Goal: Transaction & Acquisition: Purchase product/service

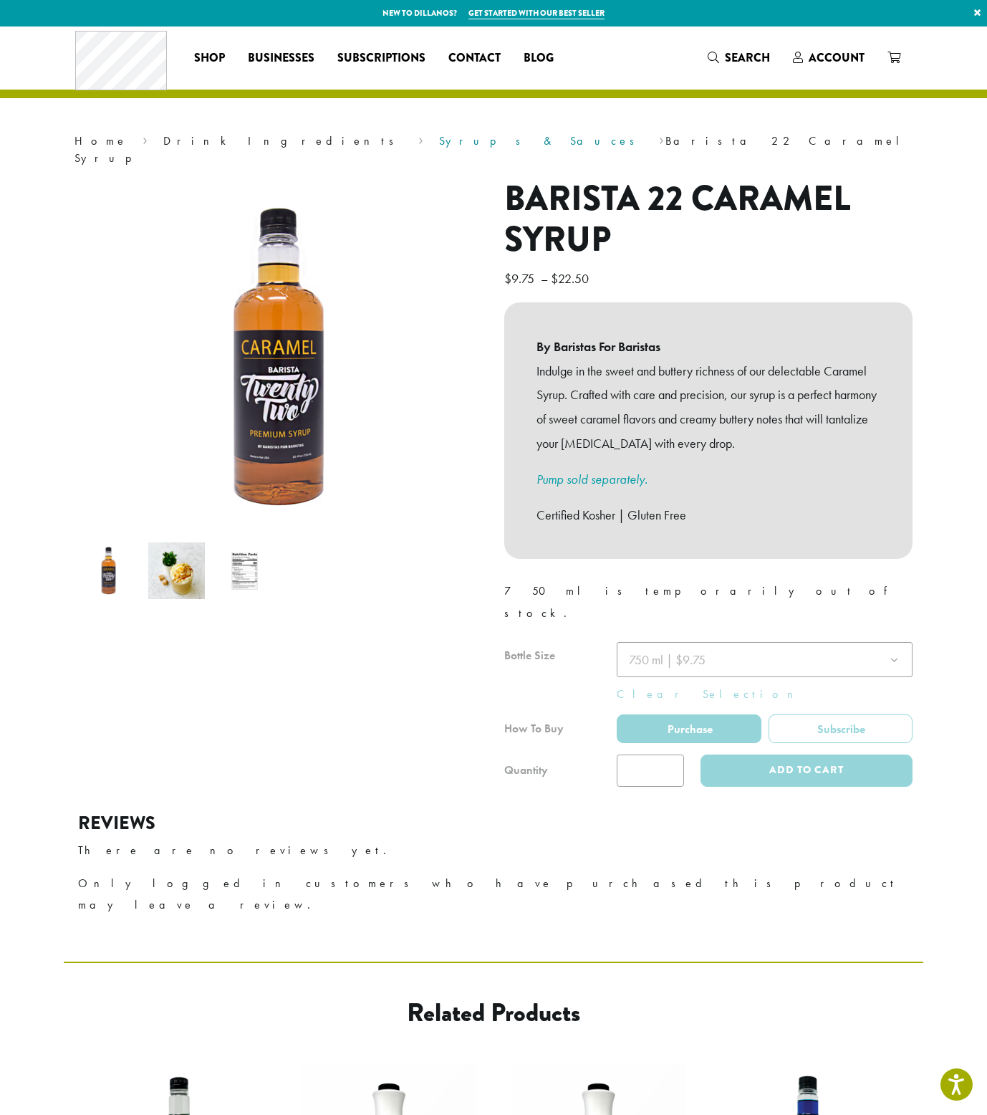
click at [439, 139] on link "Syrups & Sauces" at bounding box center [541, 140] width 205 height 15
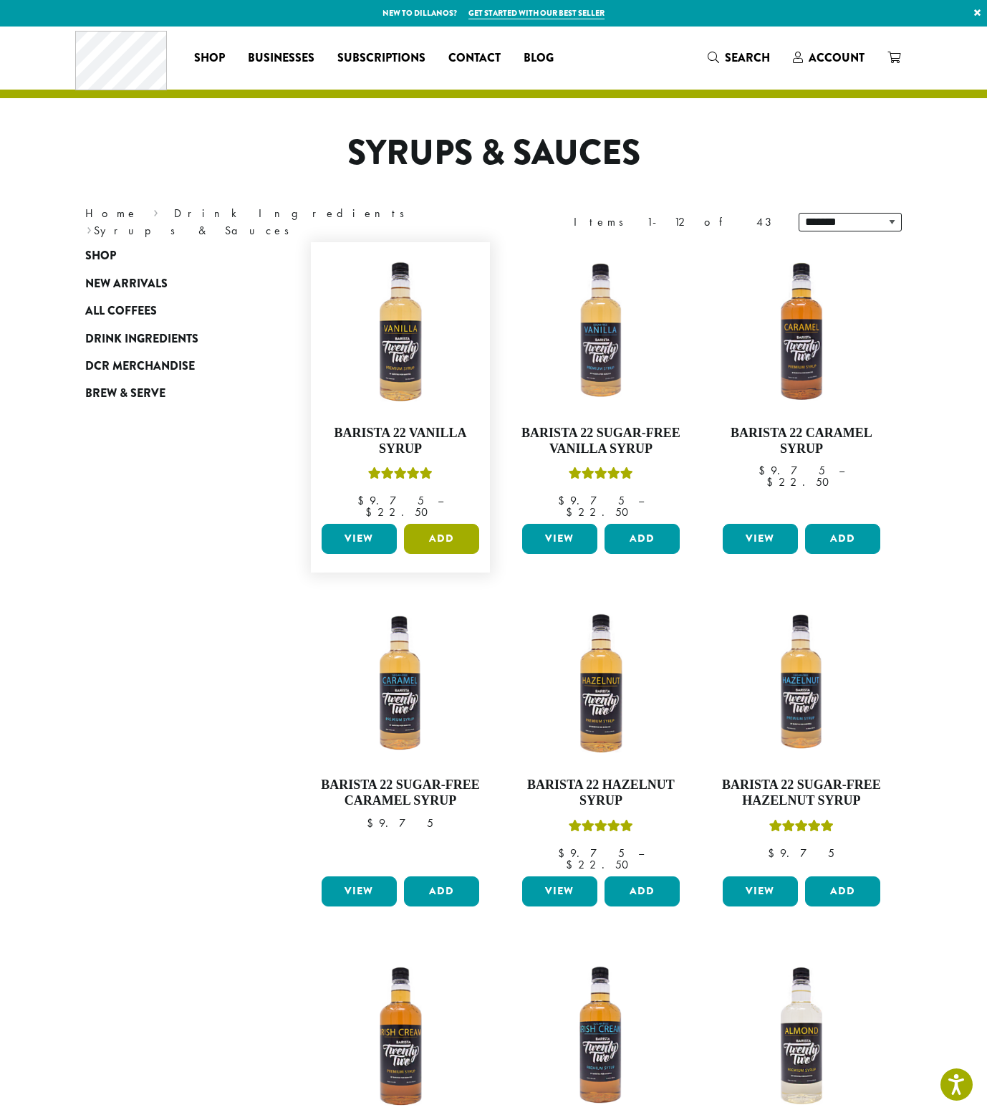
click at [431, 524] on button "Add" at bounding box center [441, 539] width 75 height 30
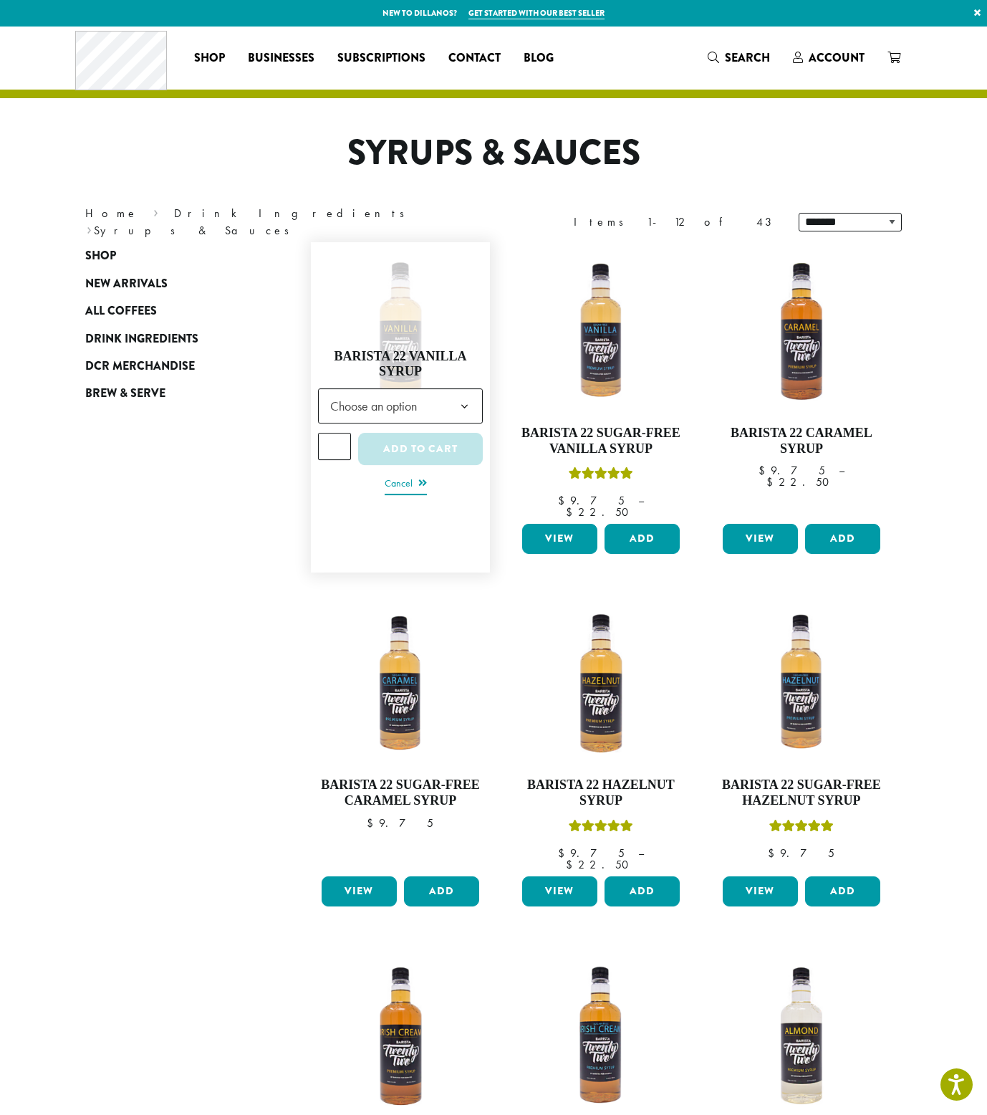
click at [399, 476] on link "Cancel" at bounding box center [406, 484] width 42 height 20
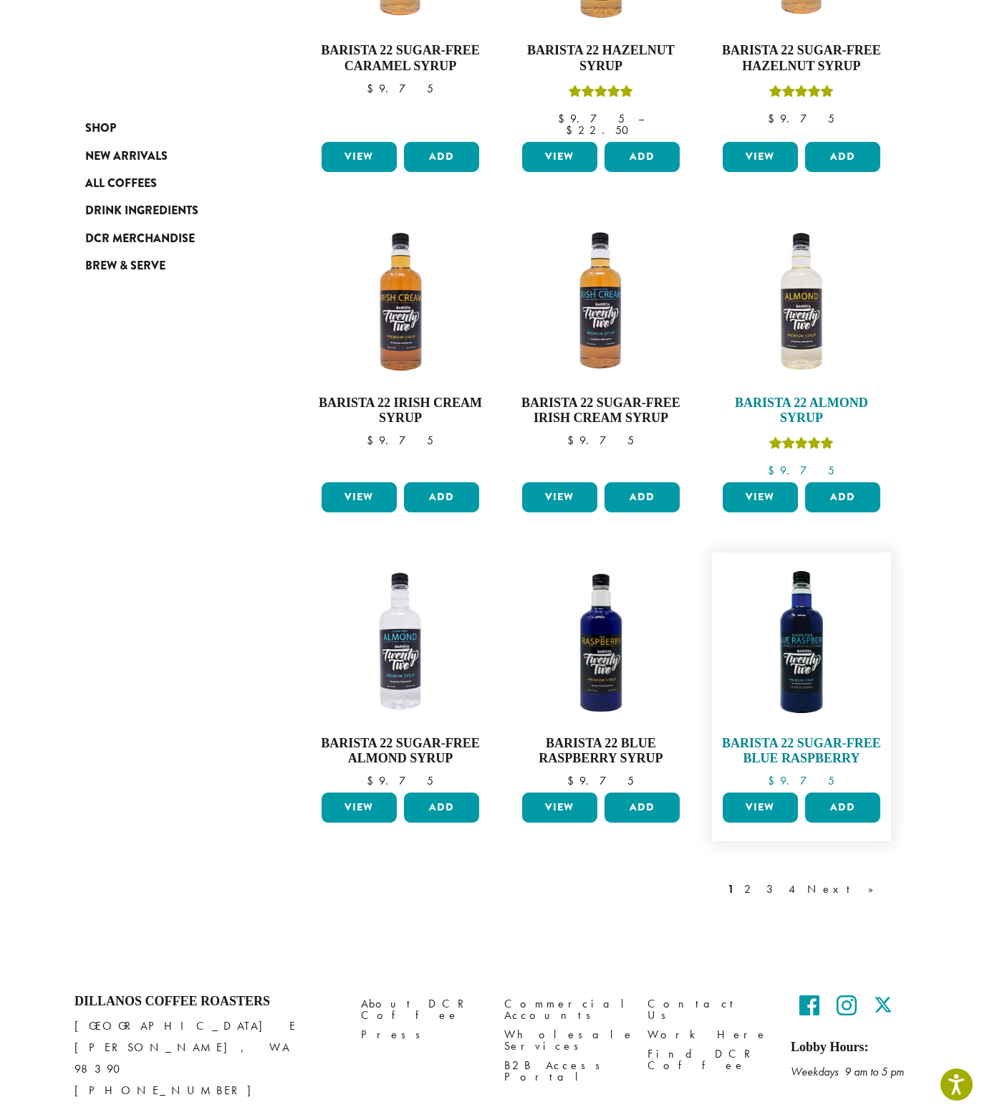
scroll to position [751, 0]
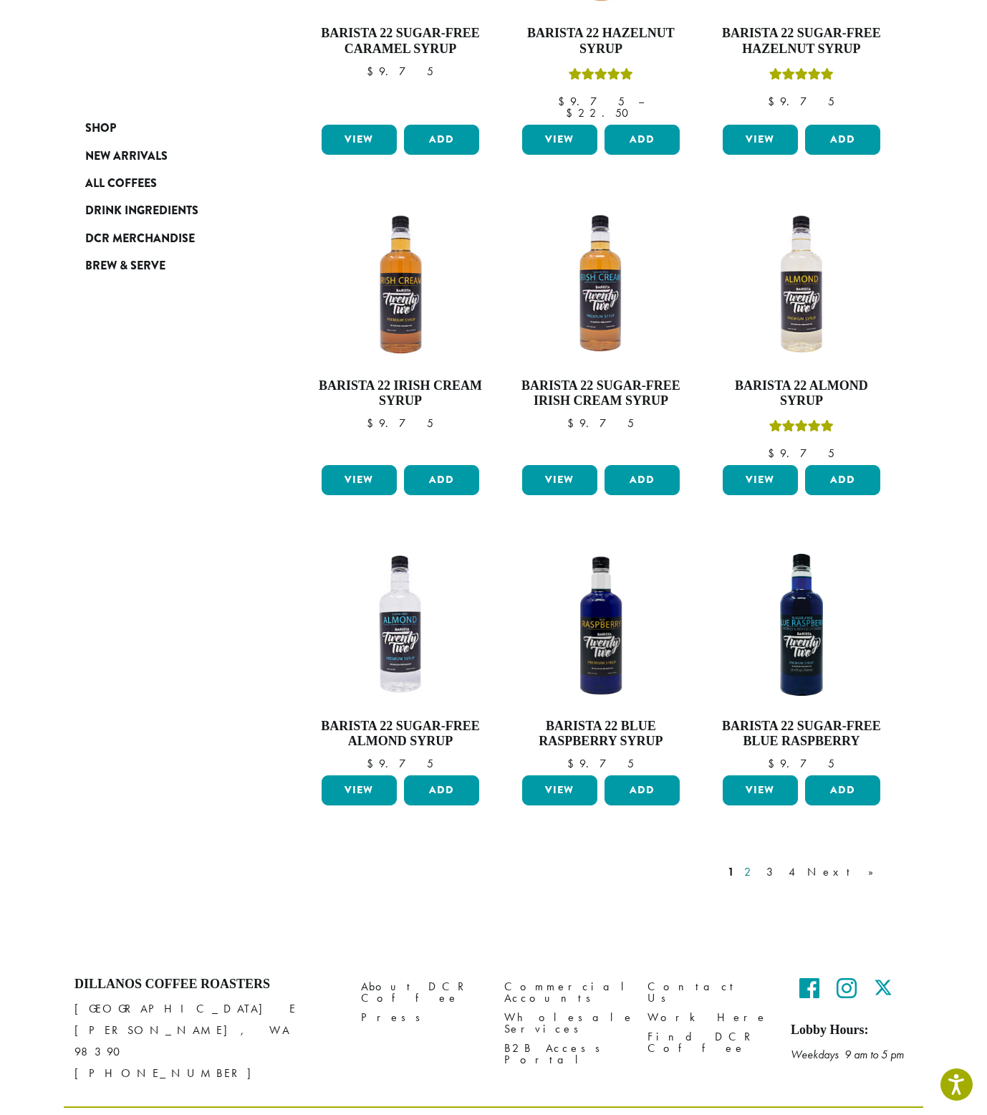
click at [759, 863] on link "2" at bounding box center [750, 871] width 18 height 17
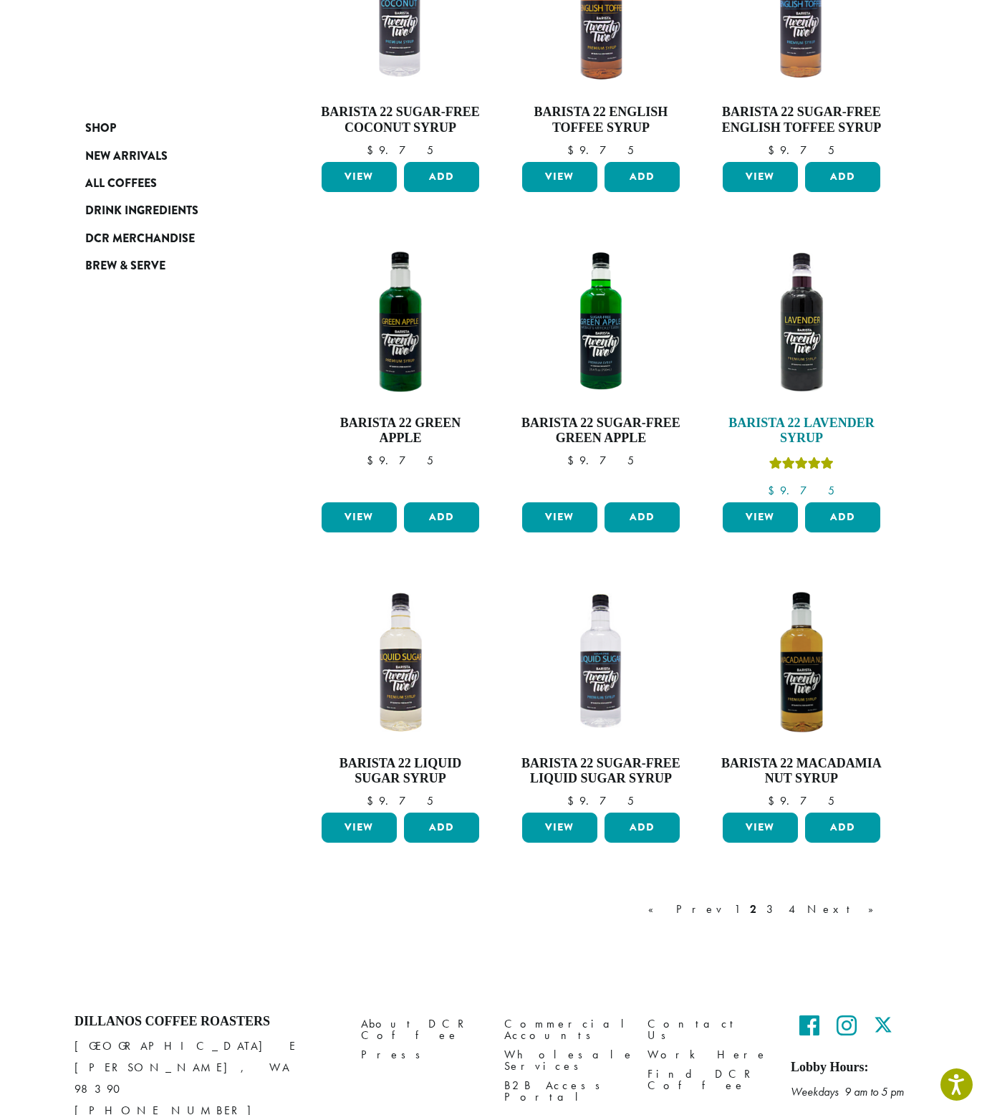
scroll to position [721, 0]
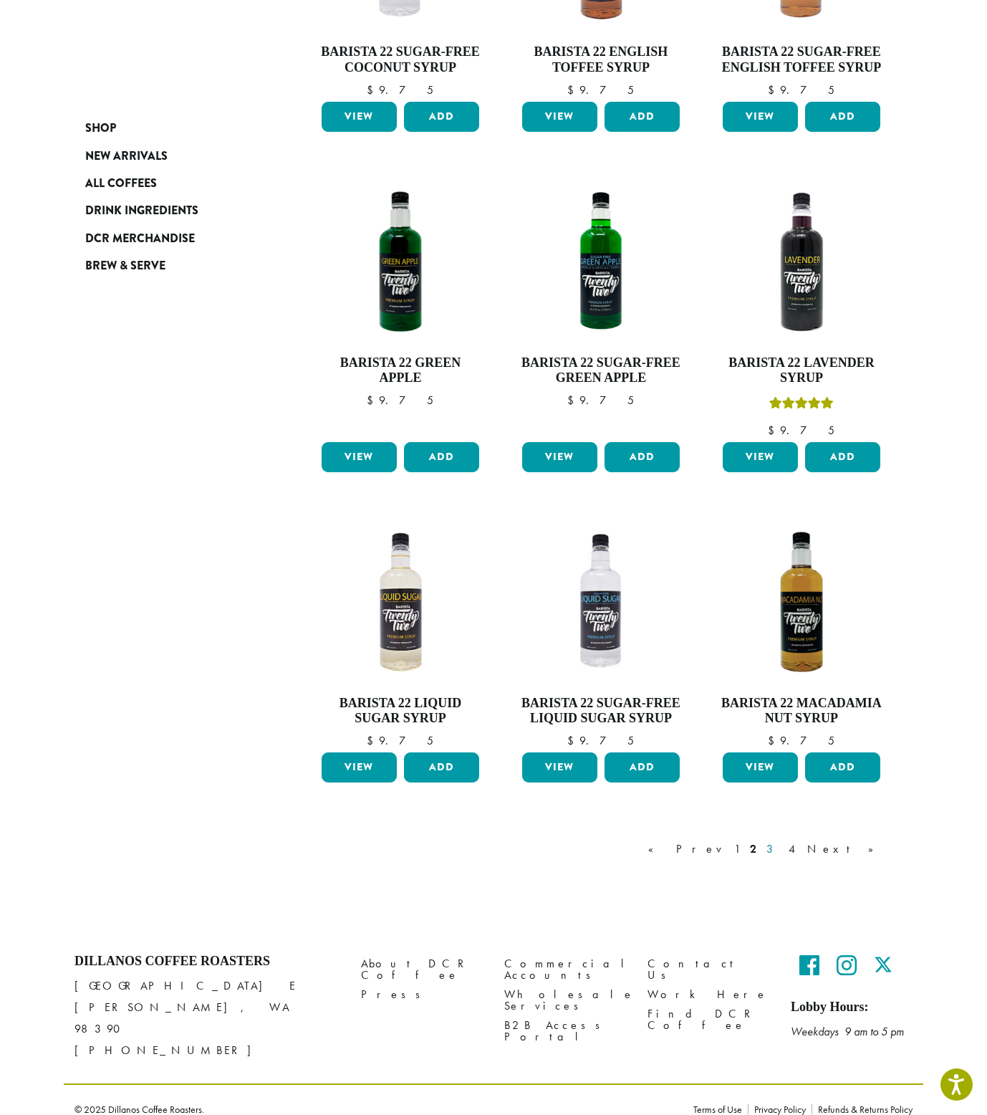
click at [782, 850] on link "3" at bounding box center [773, 848] width 18 height 17
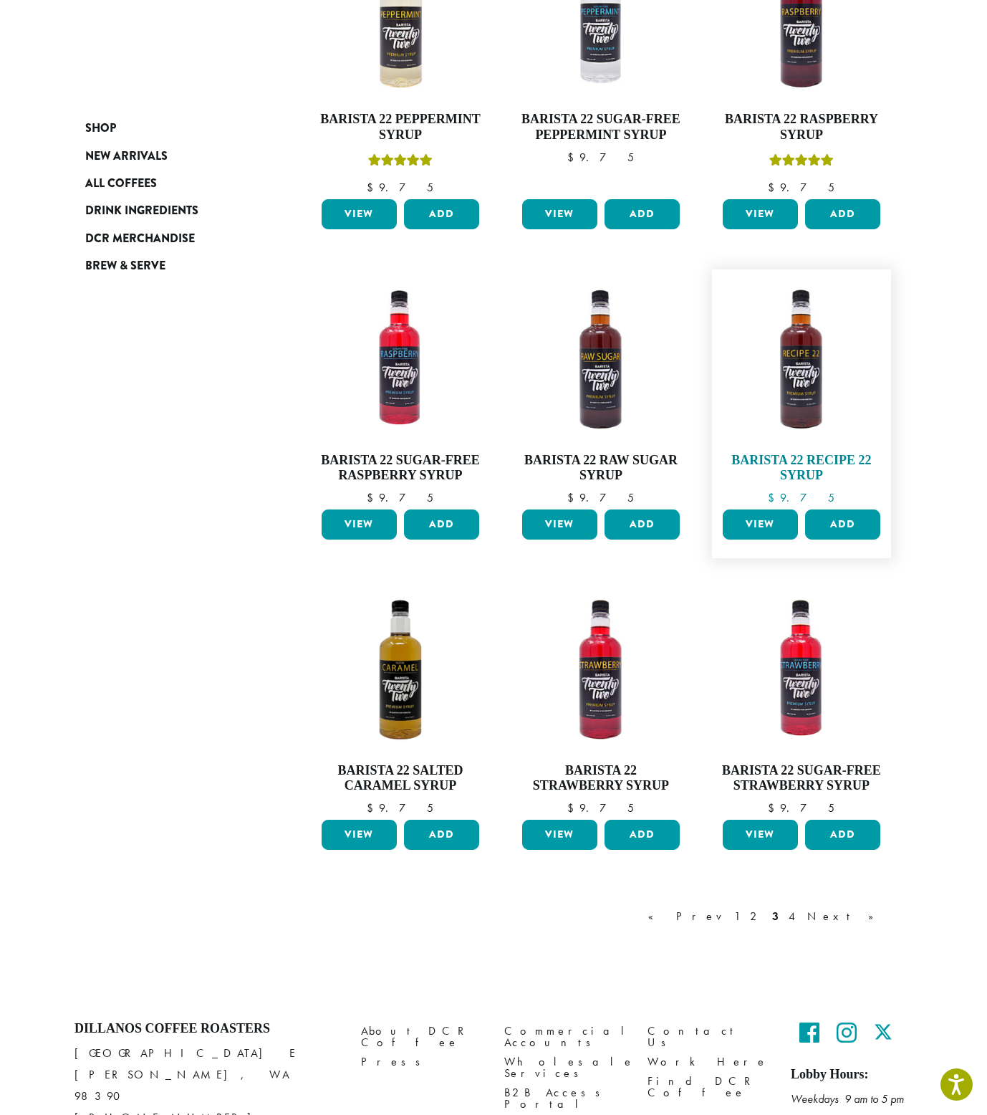
scroll to position [661, 0]
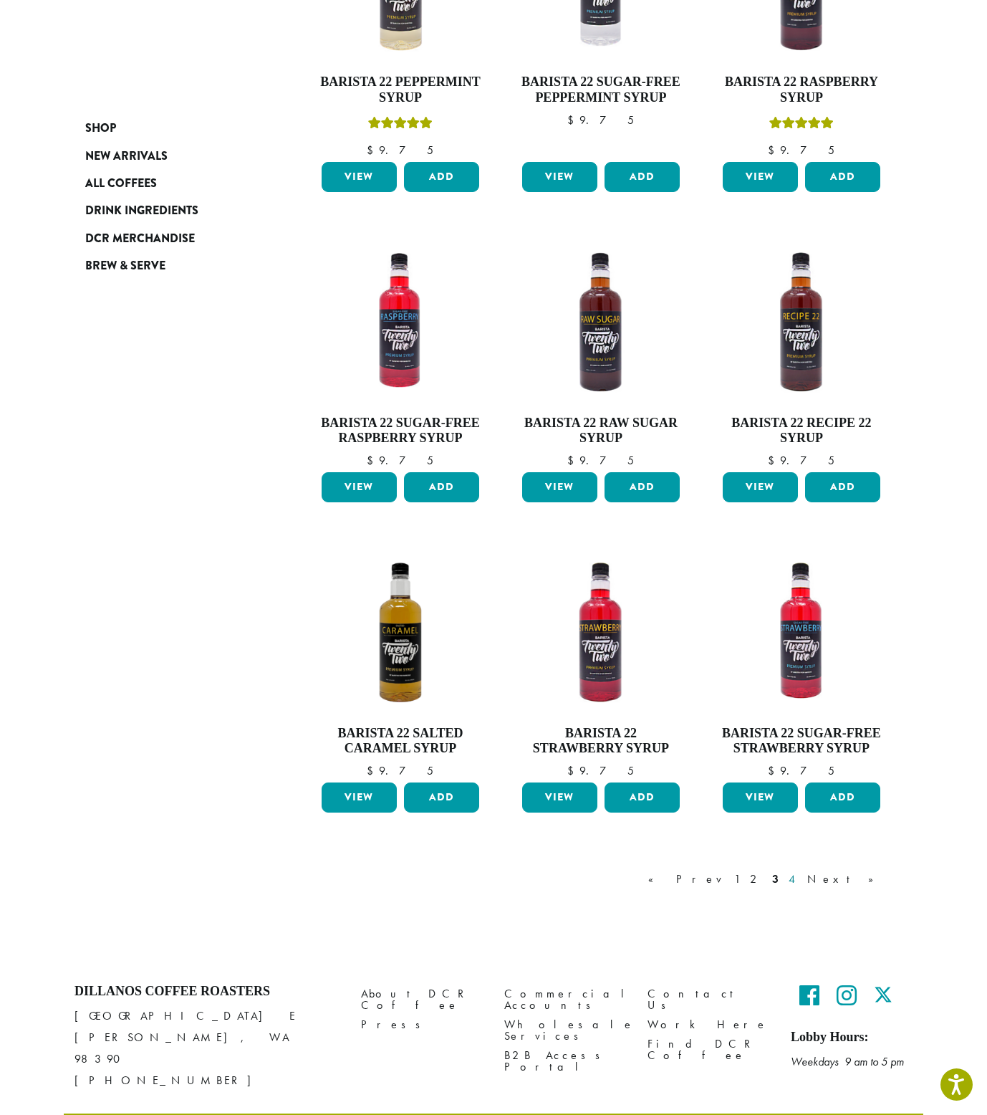
click at [800, 878] on link "4" at bounding box center [793, 878] width 14 height 17
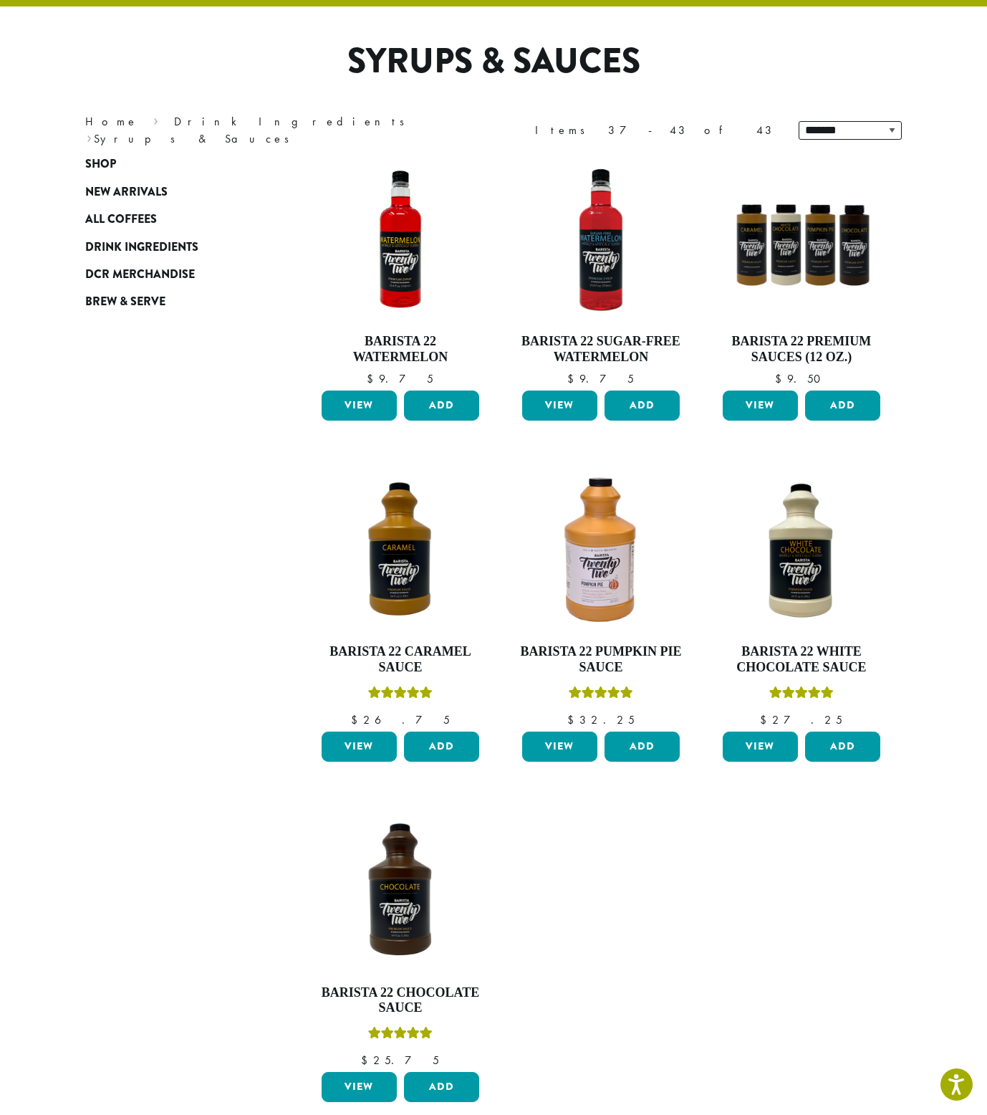
scroll to position [88, 0]
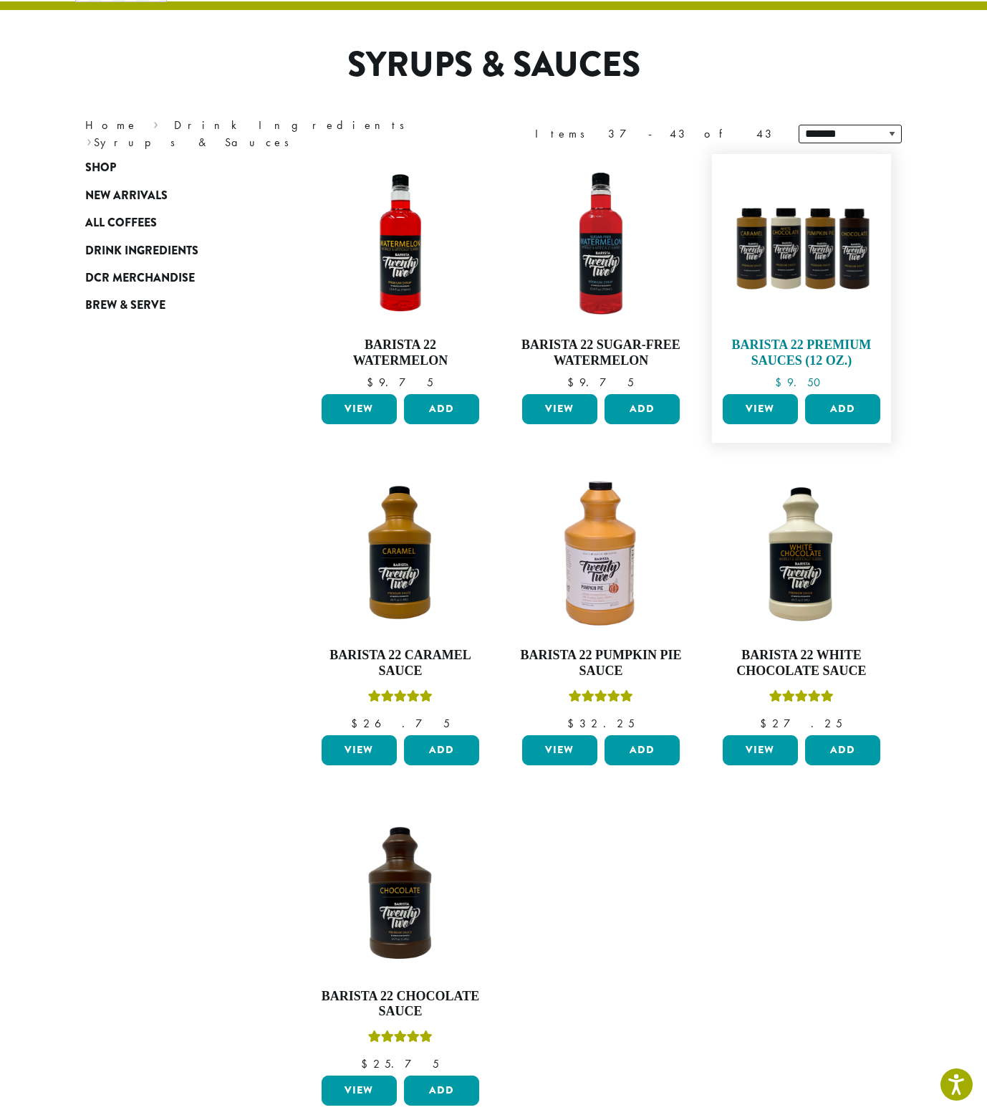
click at [825, 270] on img at bounding box center [801, 243] width 165 height 165
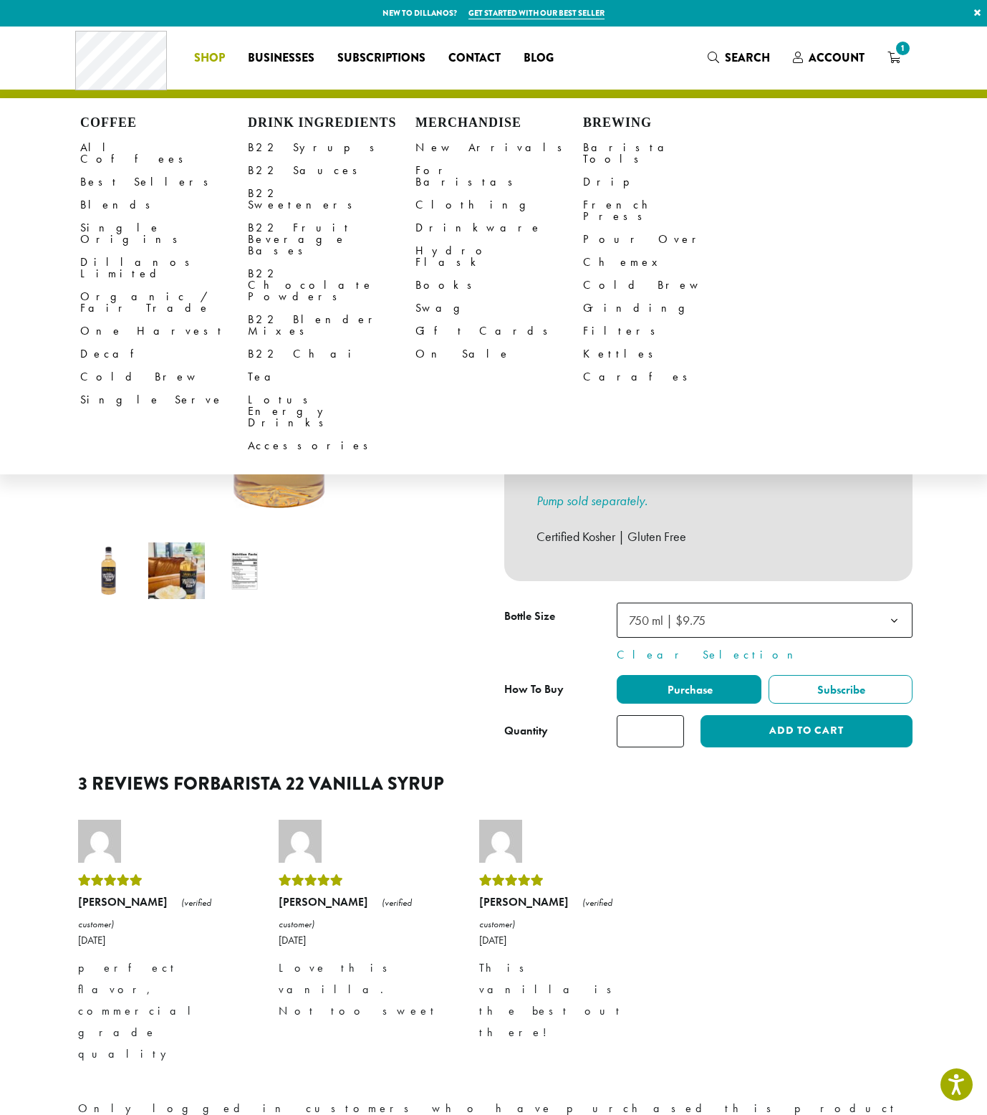
click at [576, 420] on p "B22 Vanilla Syrup is the quintessential syrup for cafes and home coffee station…" at bounding box center [709, 441] width 344 height 72
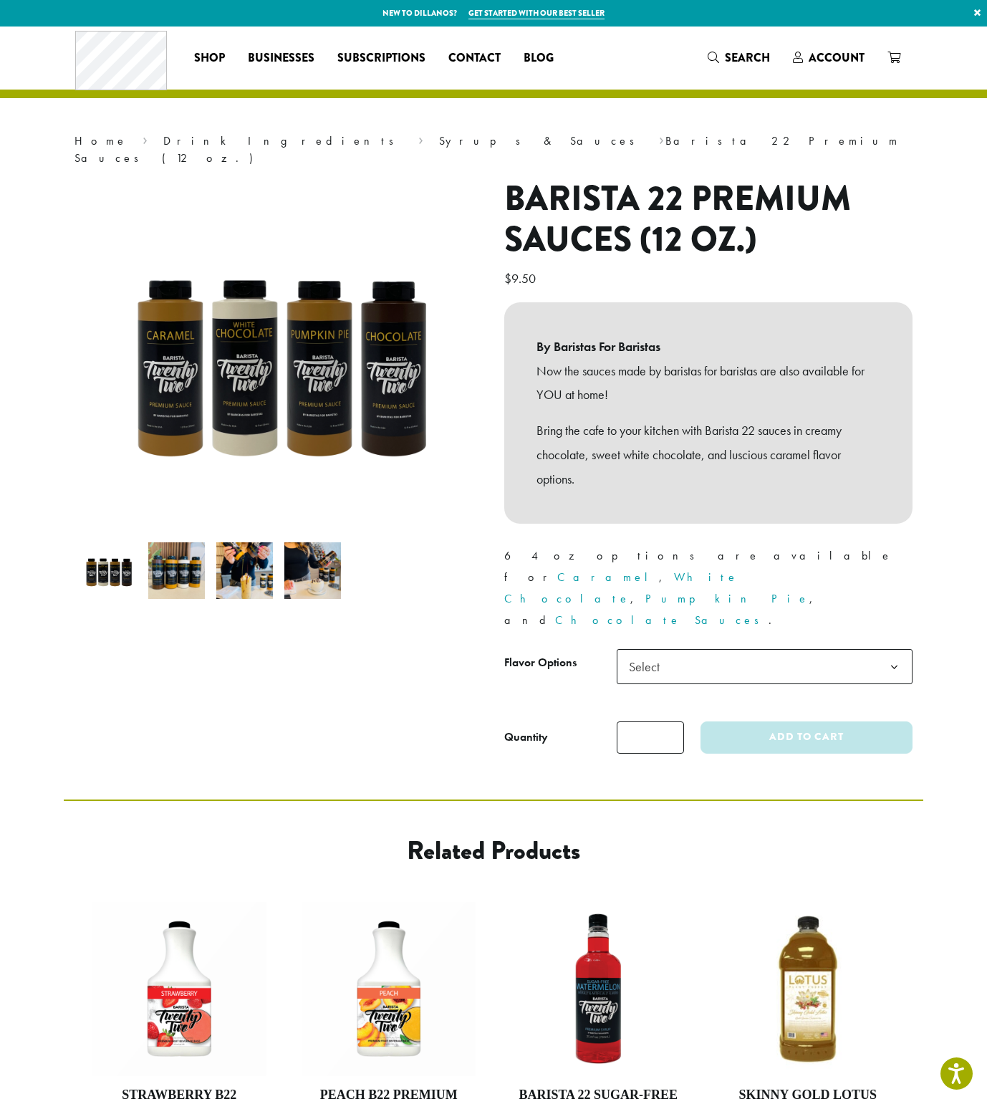
click at [640, 653] on span "Select" at bounding box center [648, 667] width 51 height 28
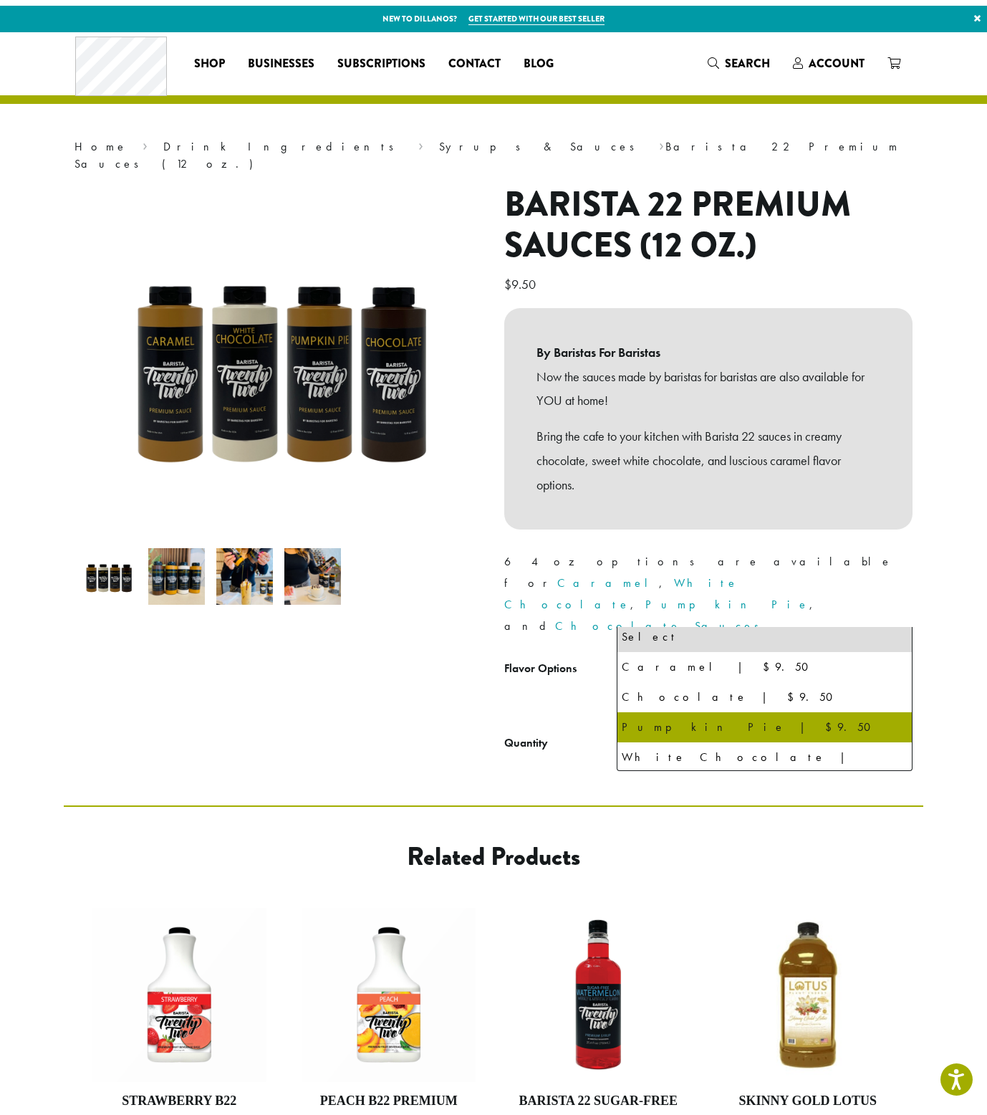
scroll to position [7, 0]
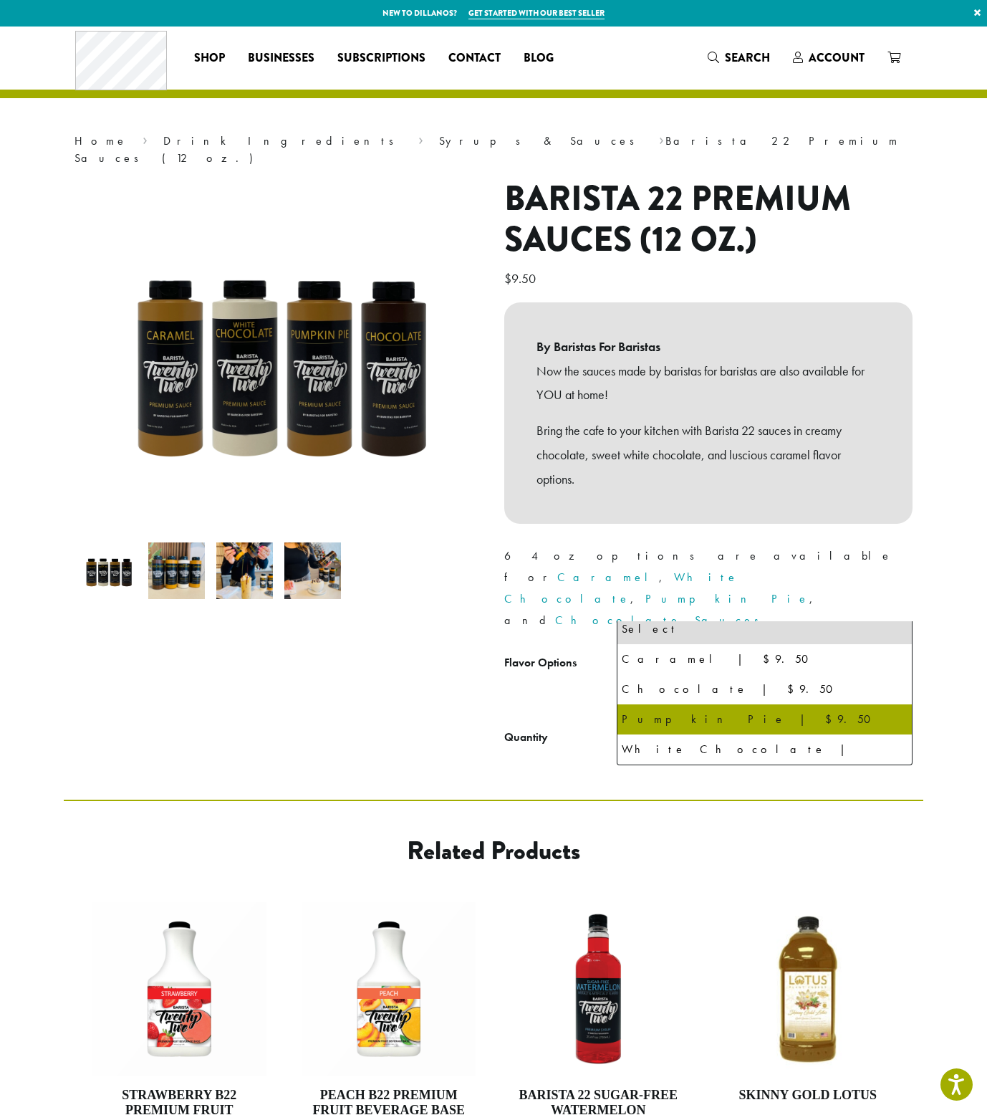
select select "**********"
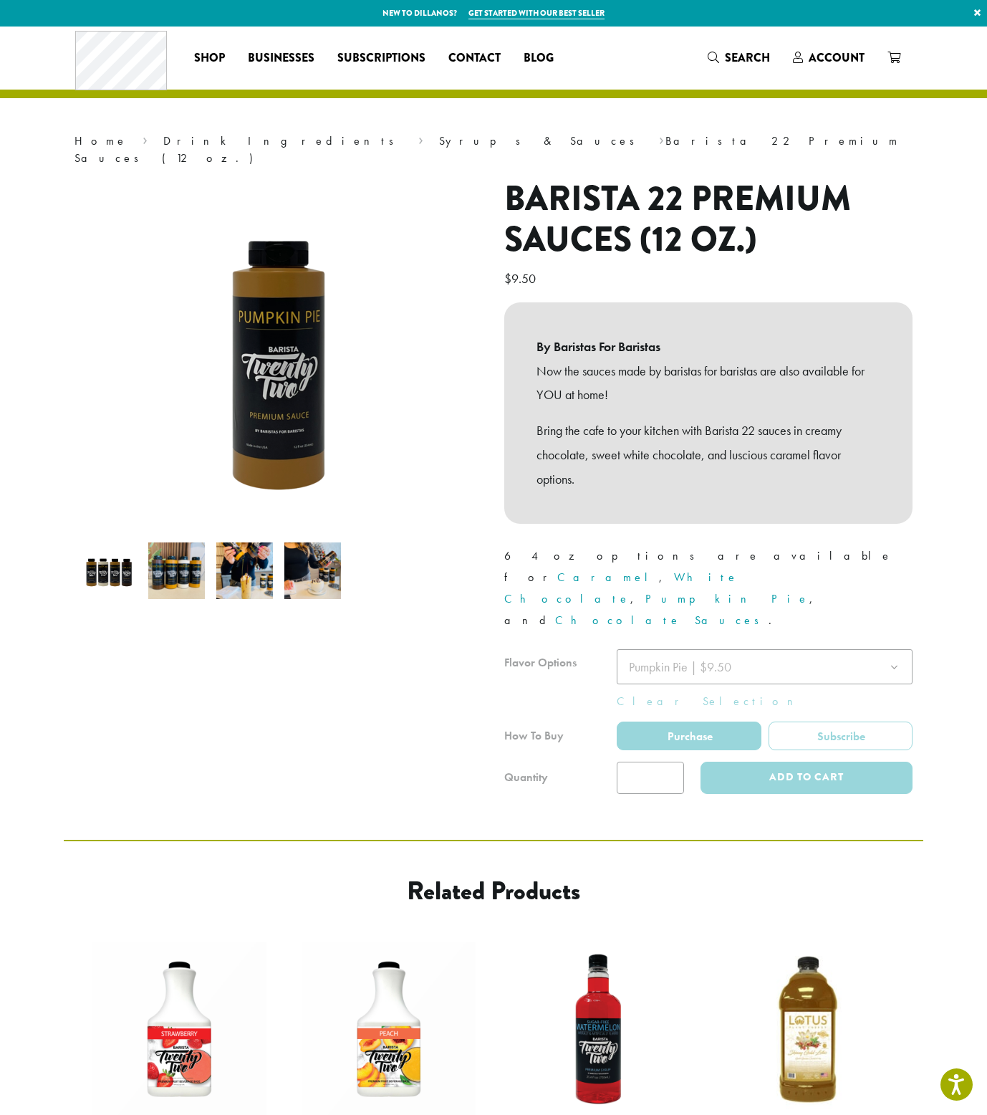
click at [438, 625] on div at bounding box center [279, 485] width 430 height 615
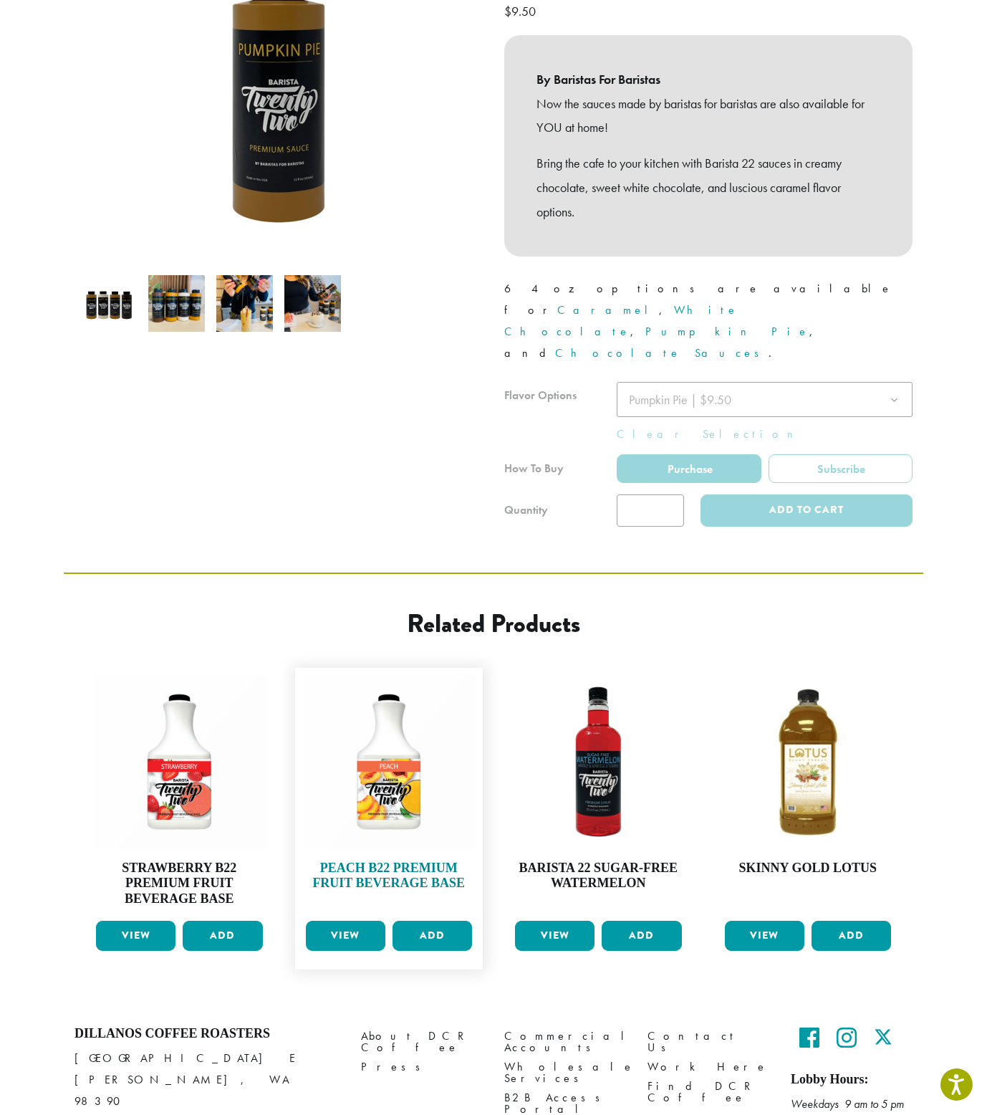
scroll to position [0, 0]
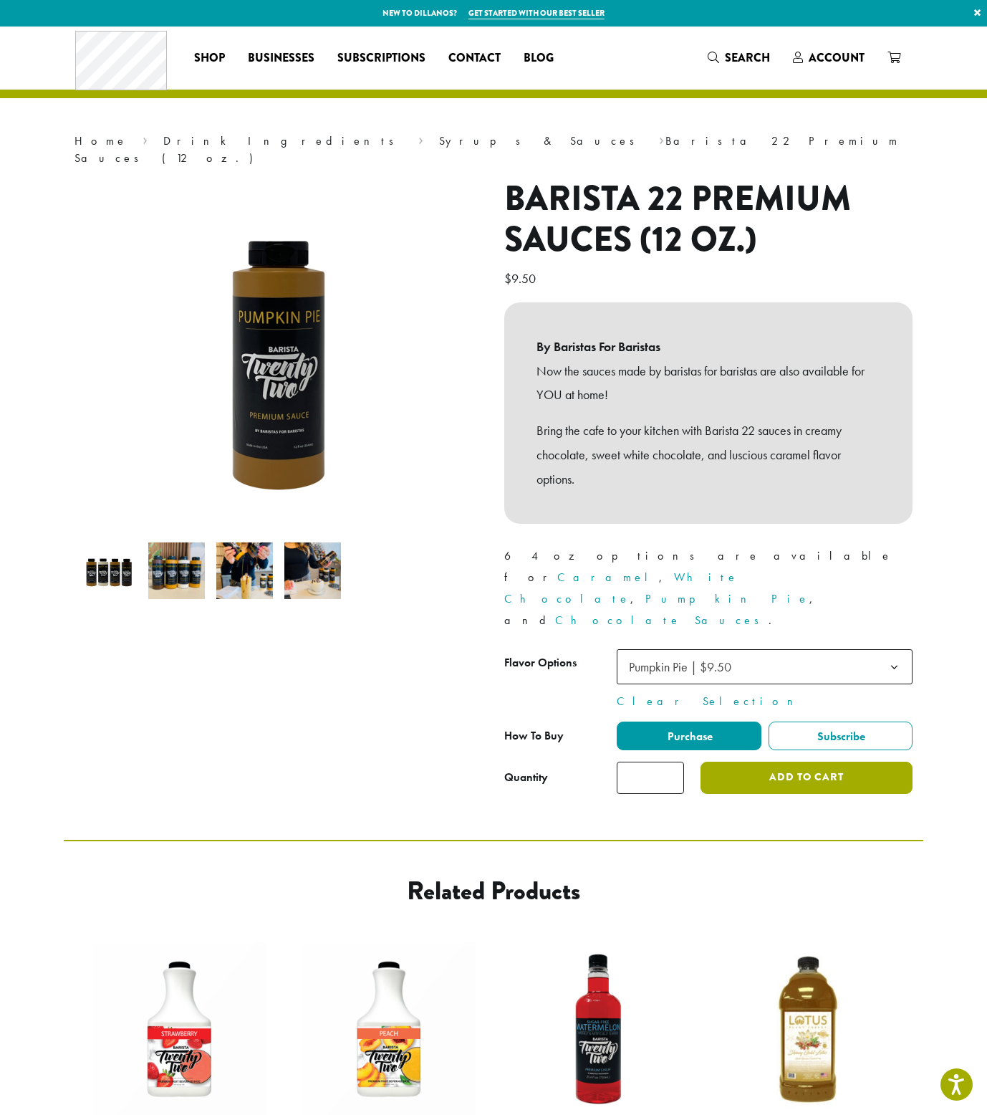
click at [763, 761] on button "Add to cart" at bounding box center [807, 777] width 212 height 32
